Goal: Information Seeking & Learning: Learn about a topic

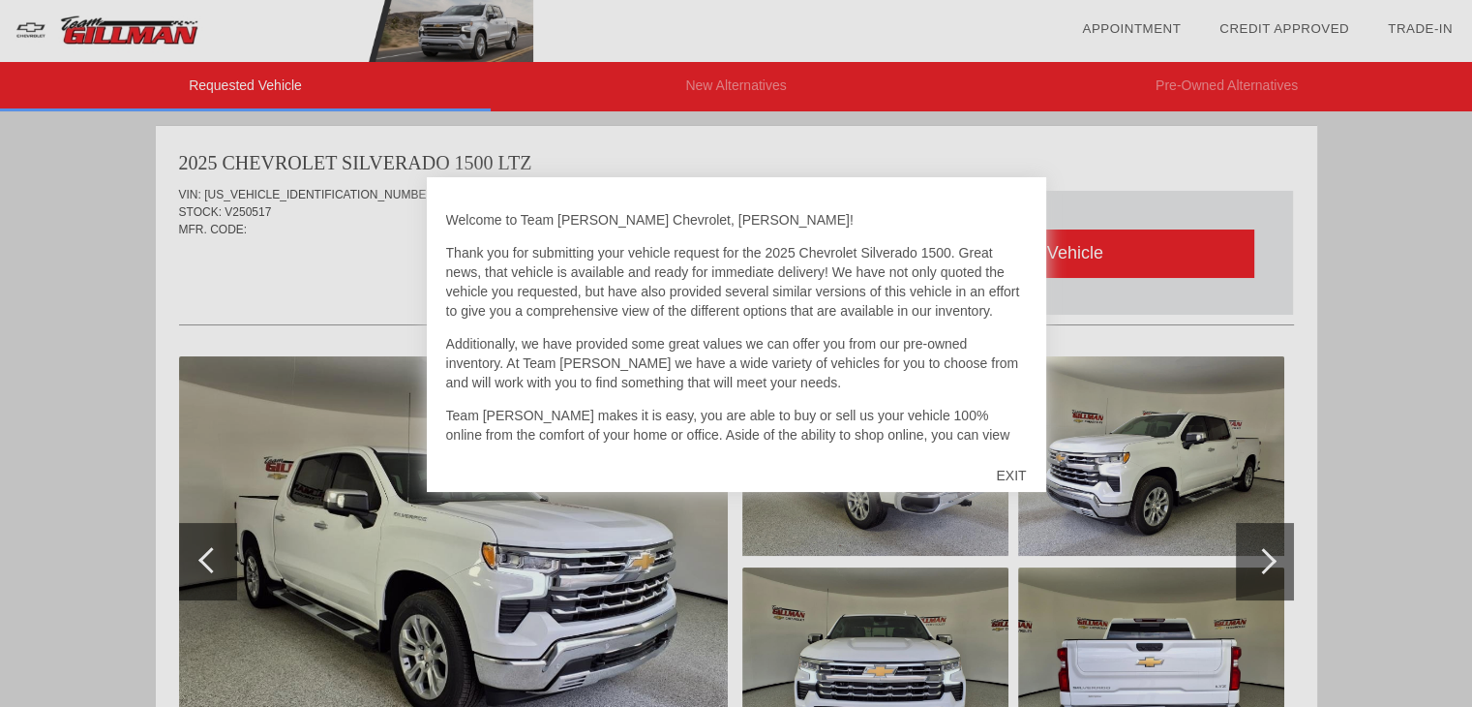
click at [1001, 471] on div "EXIT" at bounding box center [1011, 475] width 69 height 58
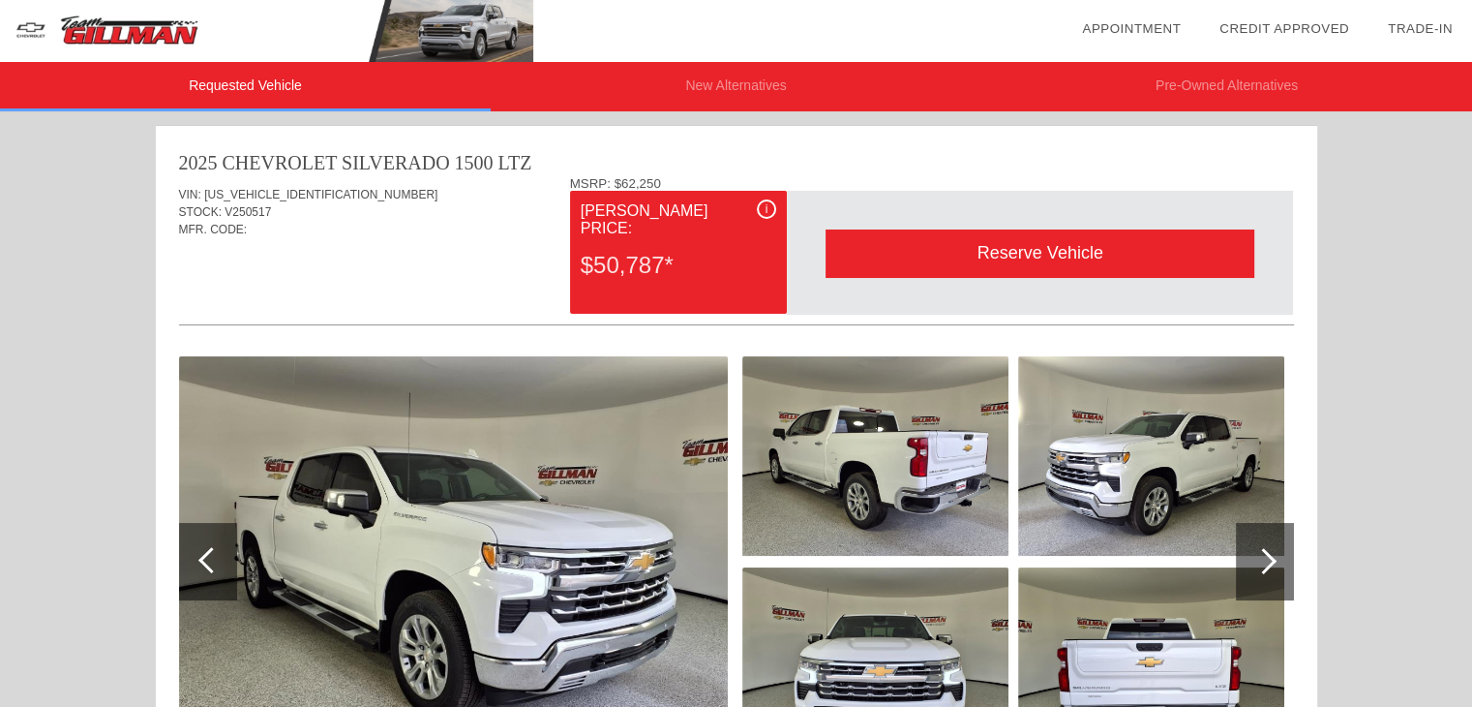
click at [1259, 550] on div at bounding box center [1263, 561] width 26 height 26
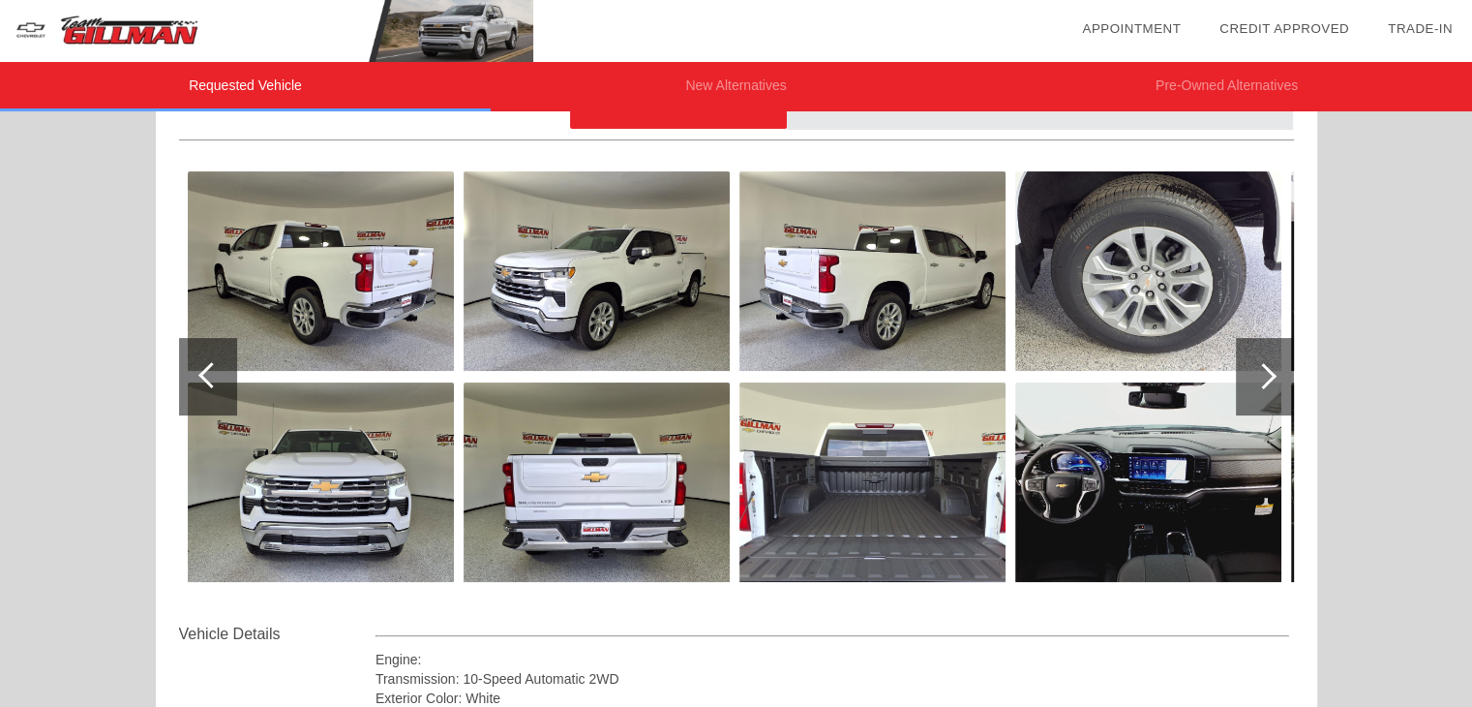
scroll to position [194, 0]
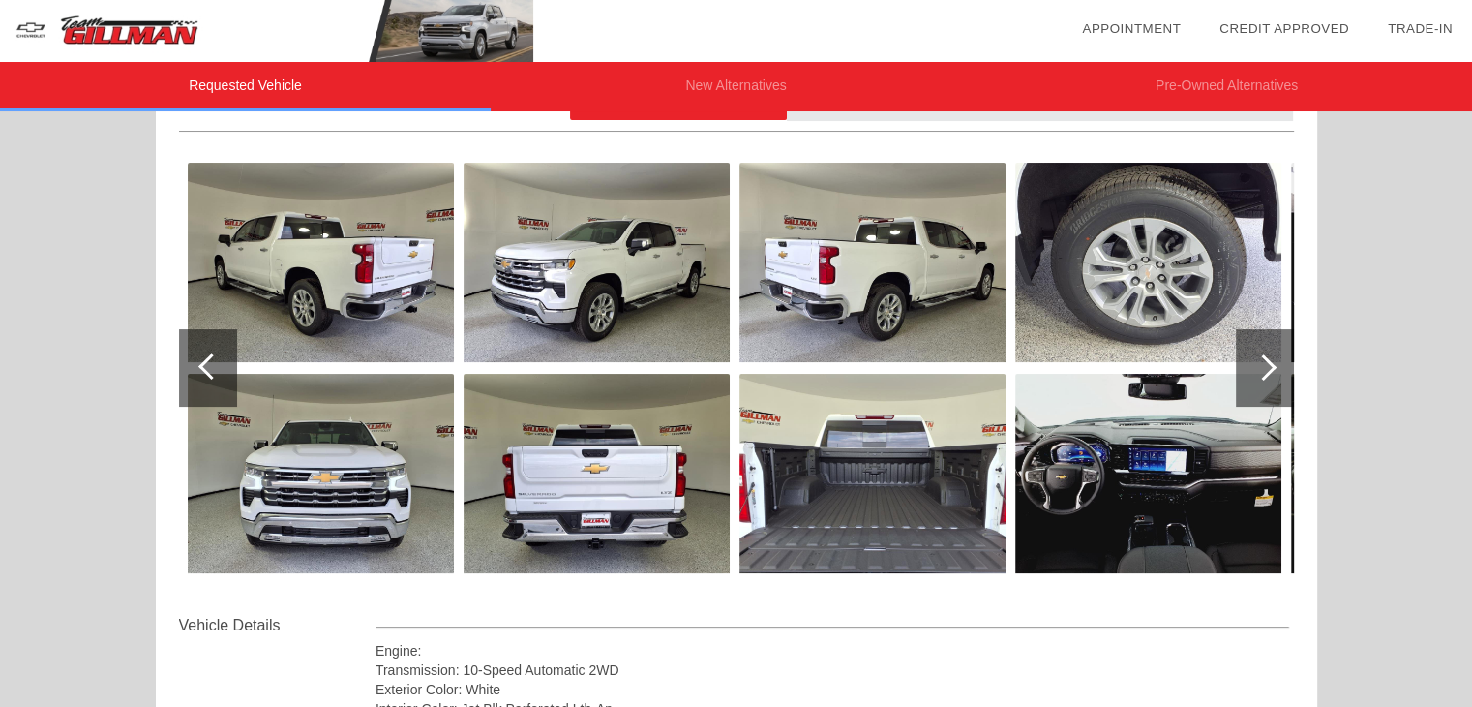
click at [1266, 365] on div at bounding box center [1263, 367] width 26 height 26
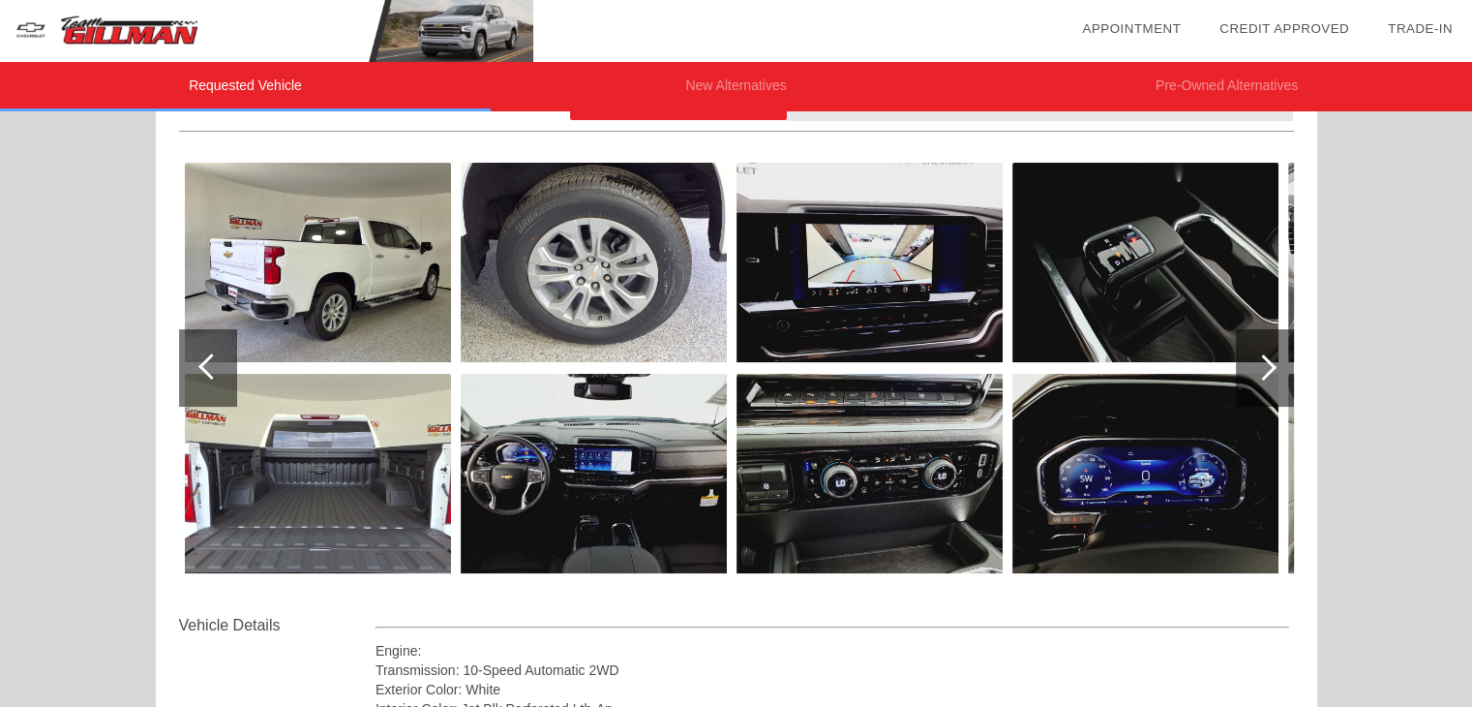
click at [1264, 366] on div at bounding box center [1263, 367] width 26 height 26
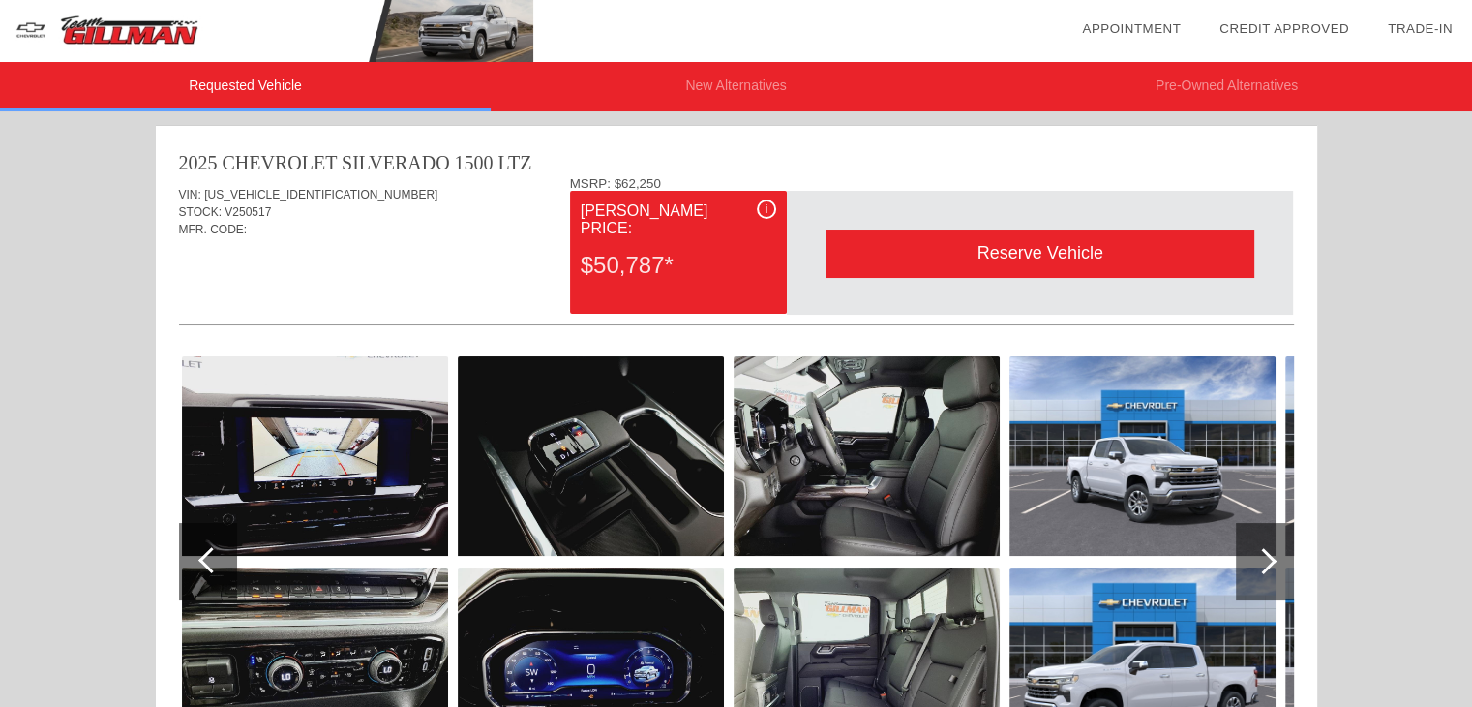
scroll to position [0, 0]
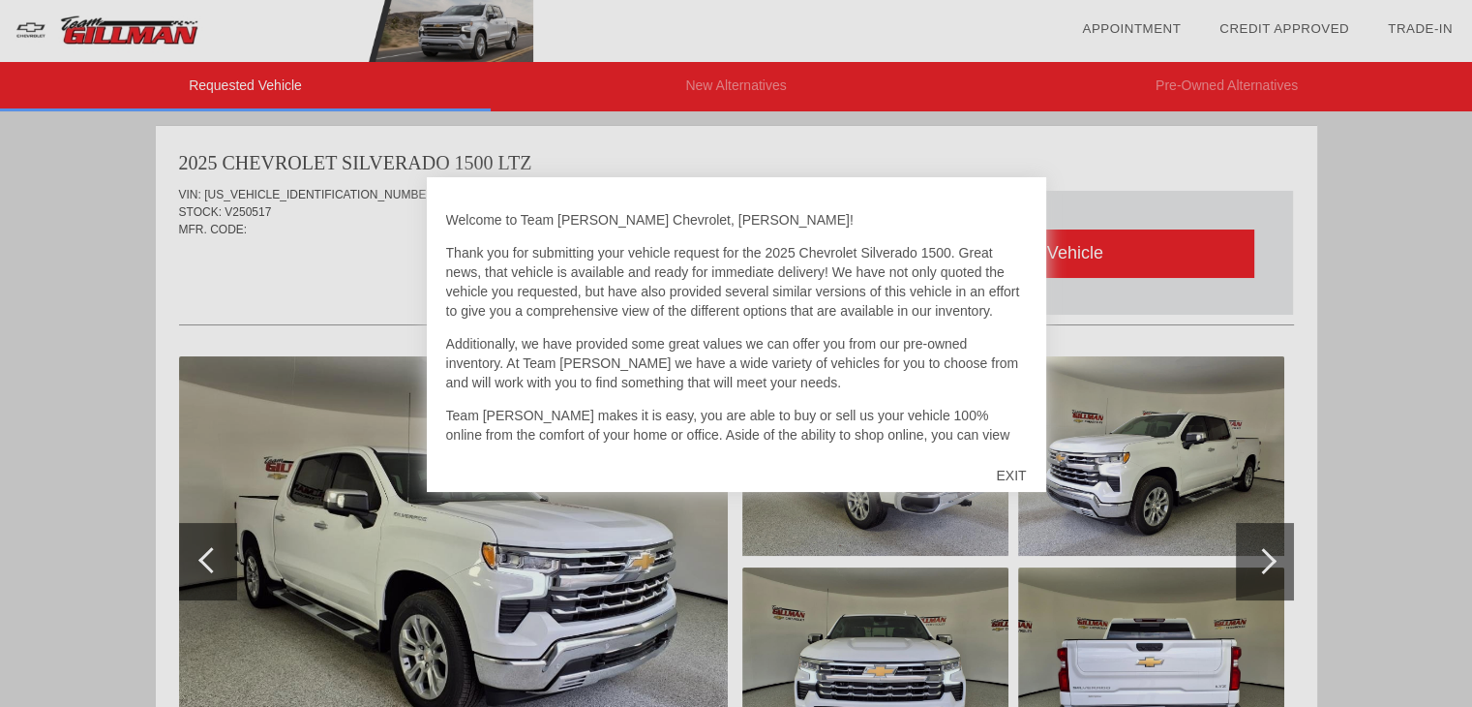
click at [1022, 476] on div "EXIT" at bounding box center [1011, 475] width 69 height 58
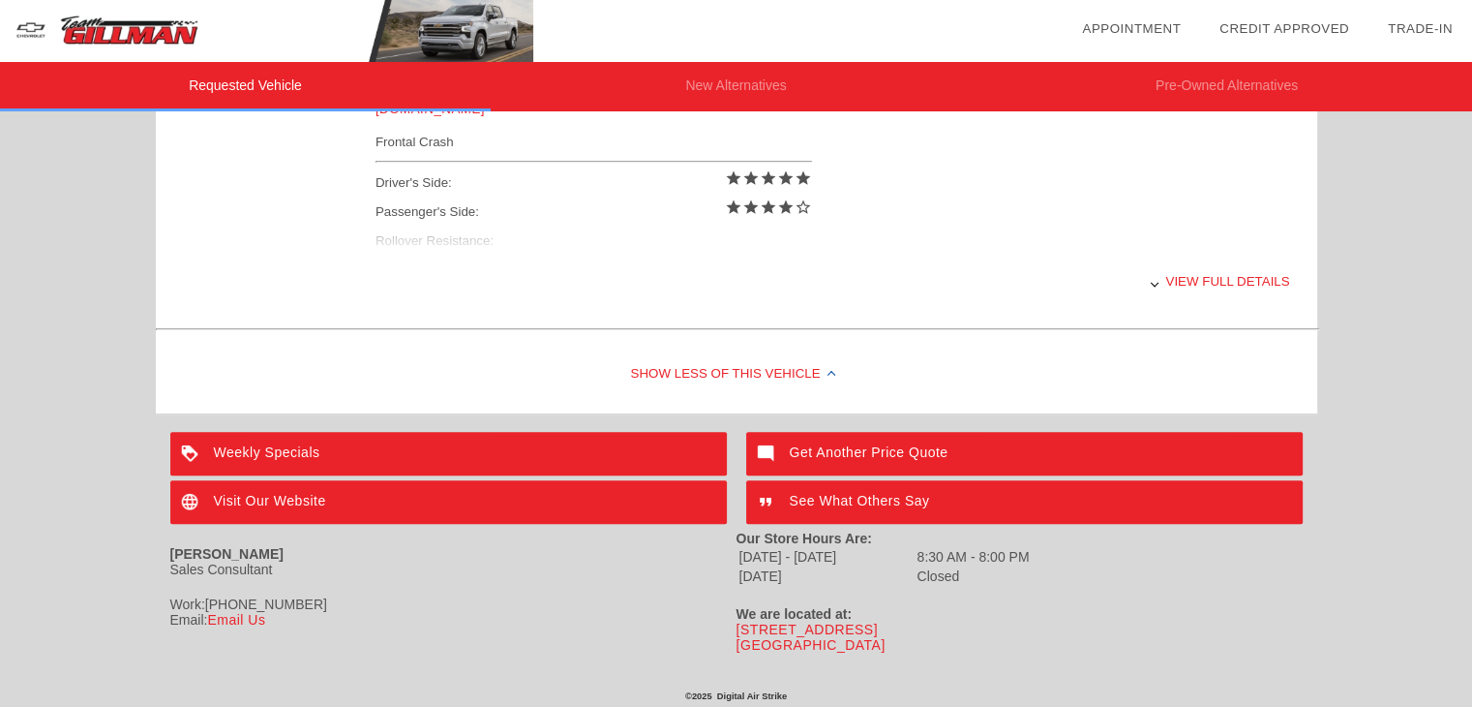
scroll to position [794, 0]
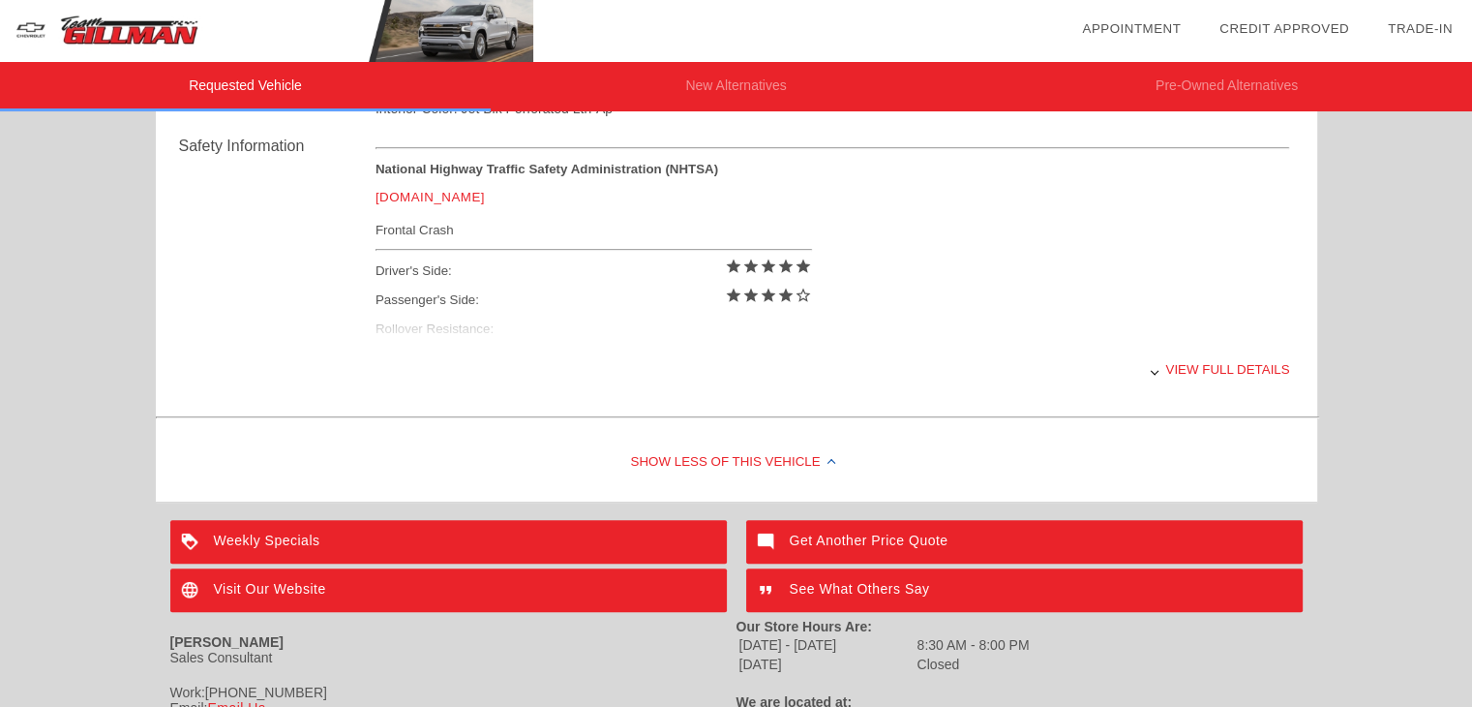
click at [1196, 373] on div "View full details" at bounding box center [833, 369] width 915 height 47
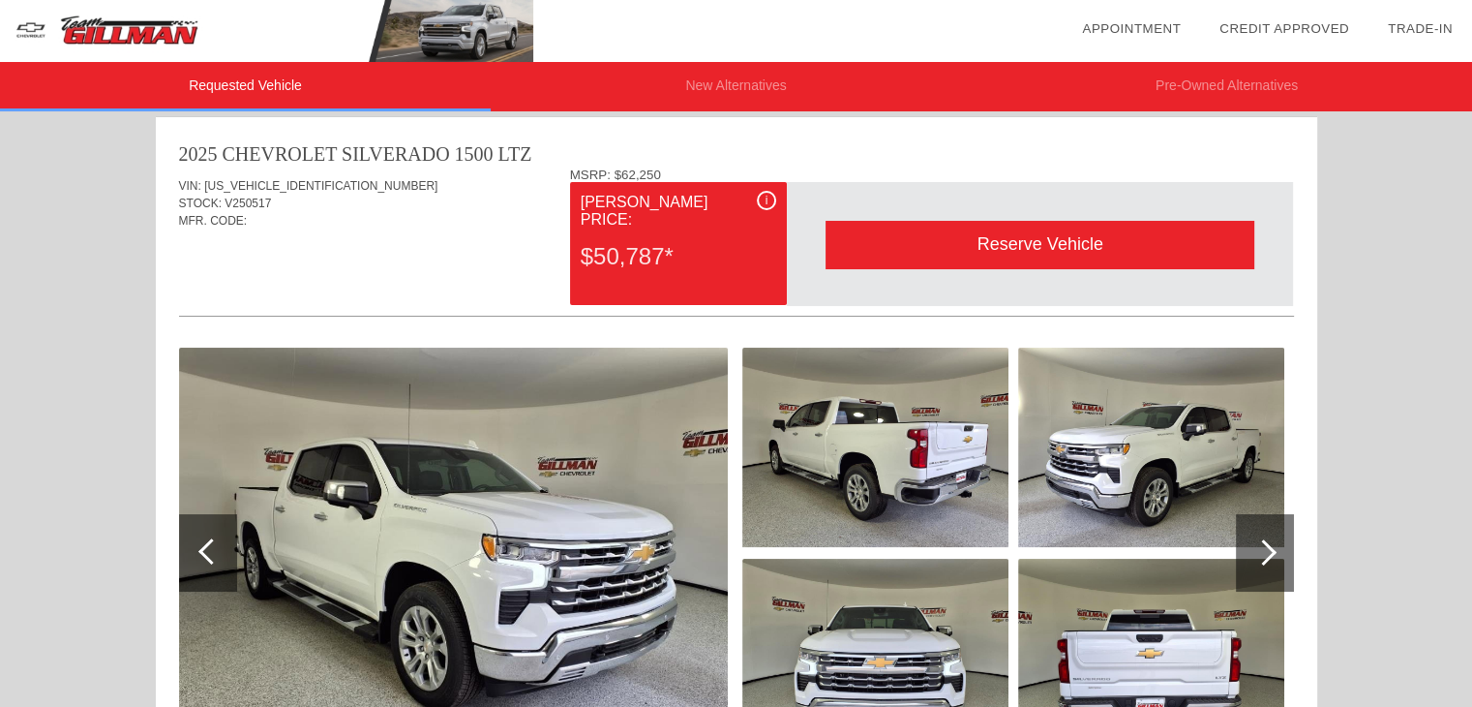
scroll to position [0, 0]
